Goal: Task Accomplishment & Management: Complete application form

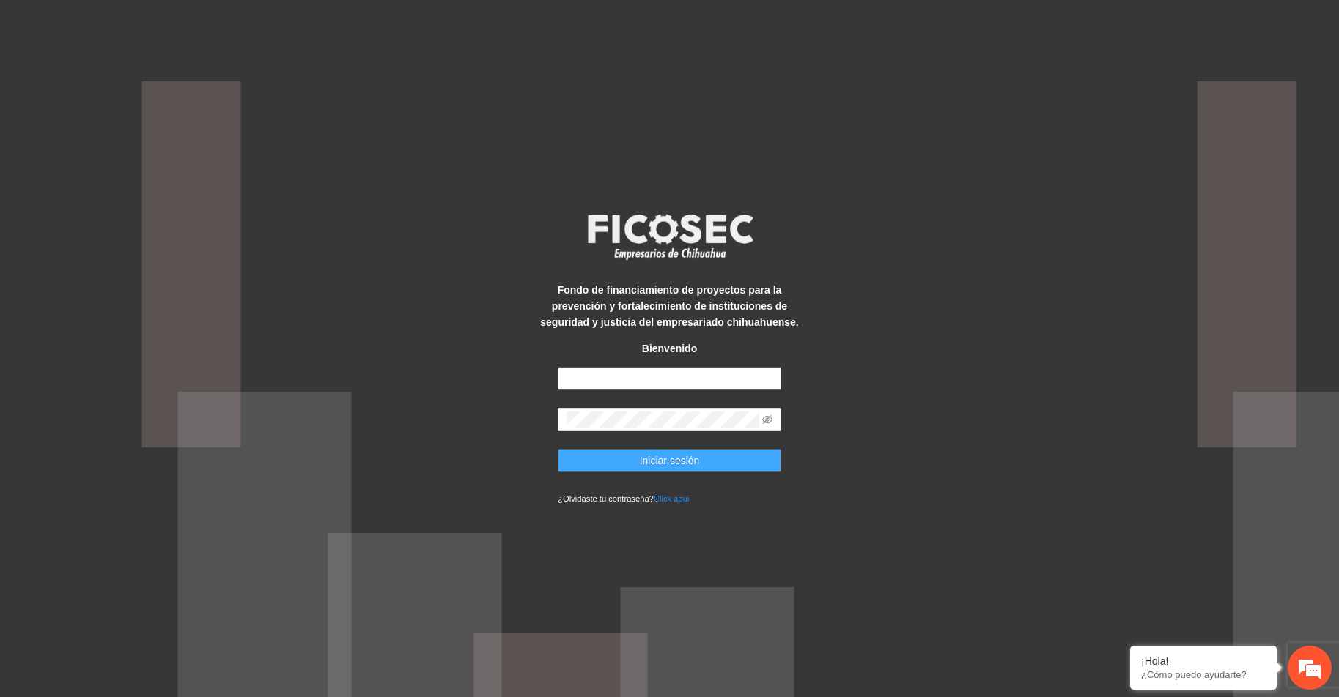
type input "**********"
click at [665, 460] on span "Iniciar sesión" at bounding box center [670, 461] width 60 height 16
click at [679, 458] on span "Iniciar sesión" at bounding box center [670, 461] width 60 height 16
click at [679, 456] on span "Iniciar sesión" at bounding box center [670, 461] width 60 height 16
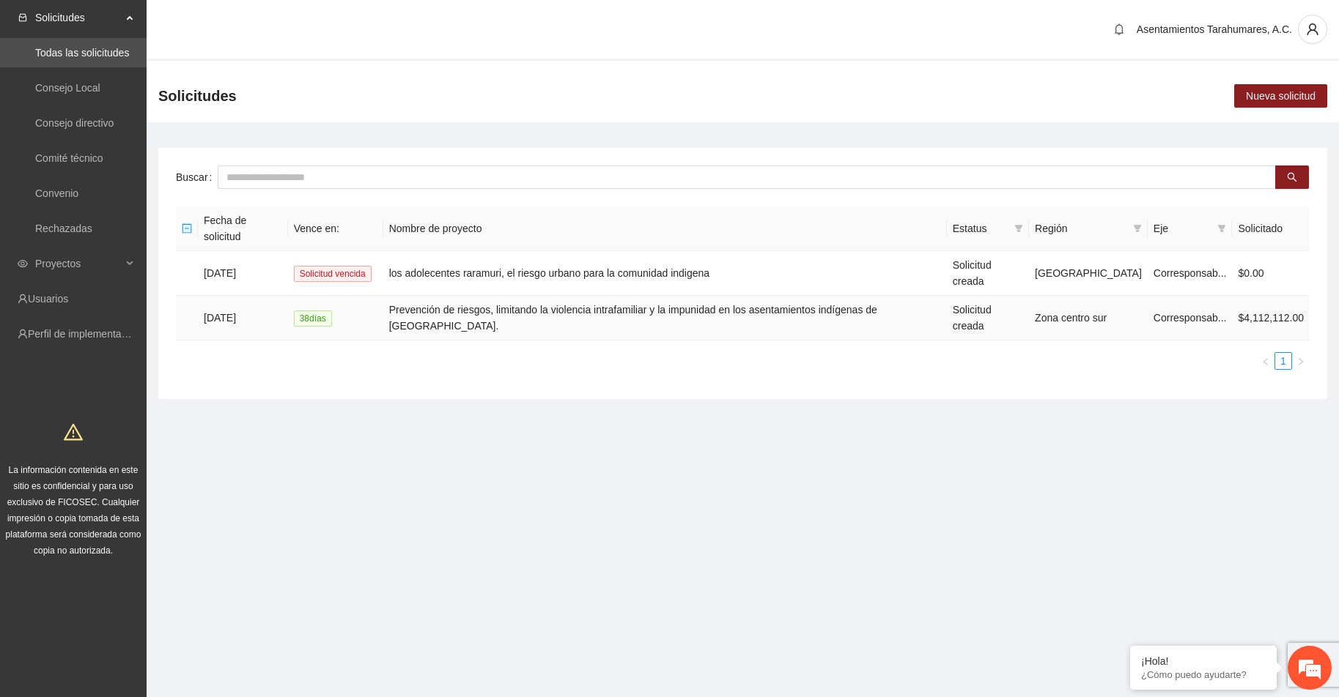
click at [612, 296] on td "Prevención de riesgos, limitando la violencia intrafamiliar y la impunidad en l…" at bounding box center [664, 318] width 563 height 45
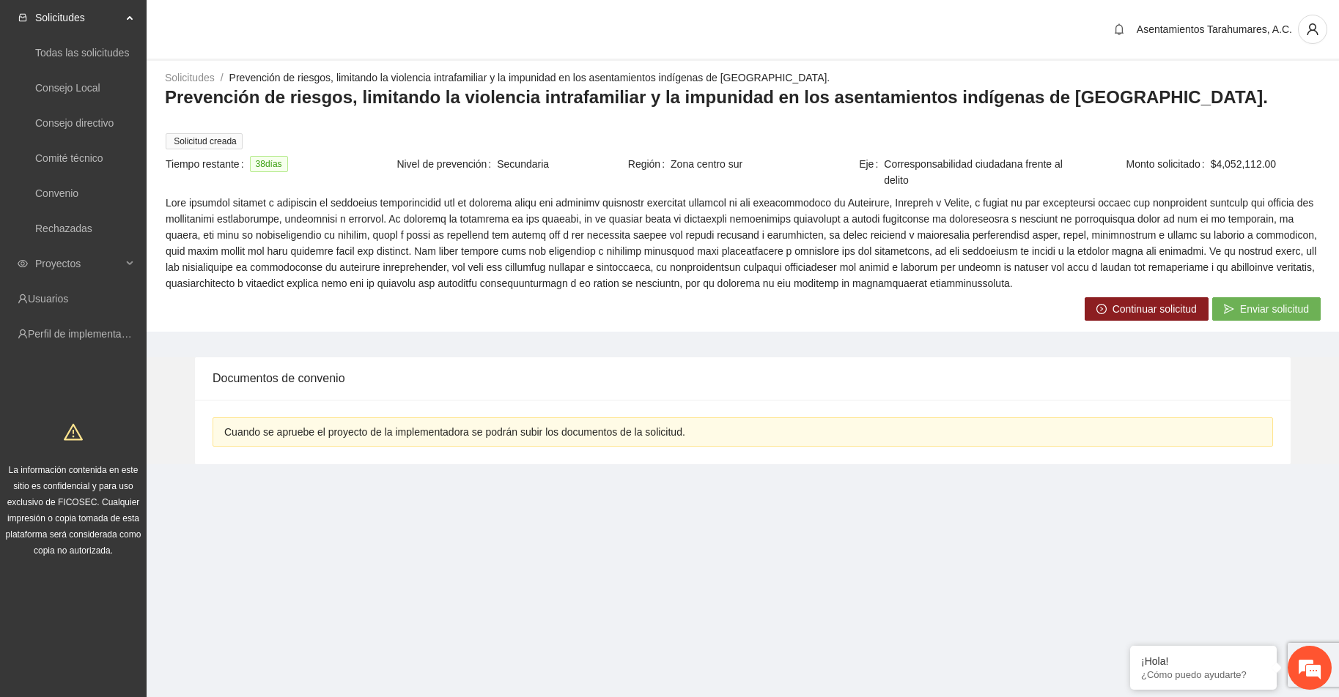
click at [1155, 301] on span "Continuar solicitud" at bounding box center [1154, 309] width 84 height 16
